Goal: Transaction & Acquisition: Download file/media

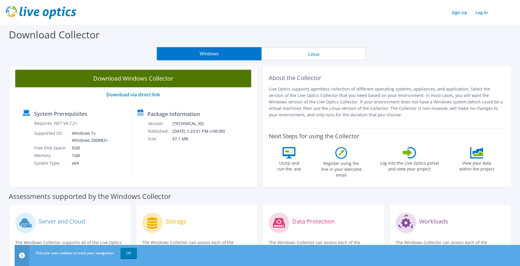
click at [152, 81] on link "Download Windows Collector" at bounding box center [133, 79] width 236 height 18
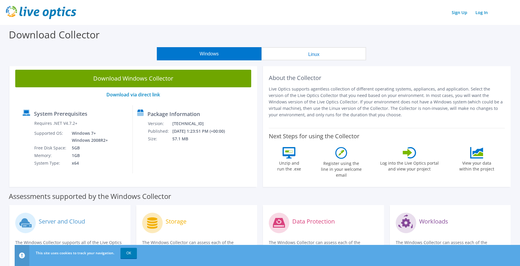
click at [306, 51] on button "Linux" at bounding box center [313, 53] width 105 height 13
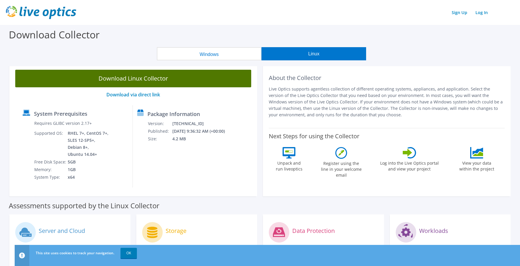
click at [168, 77] on link "Download Linux Collector" at bounding box center [133, 79] width 236 height 18
